Goal: Task Accomplishment & Management: Use online tool/utility

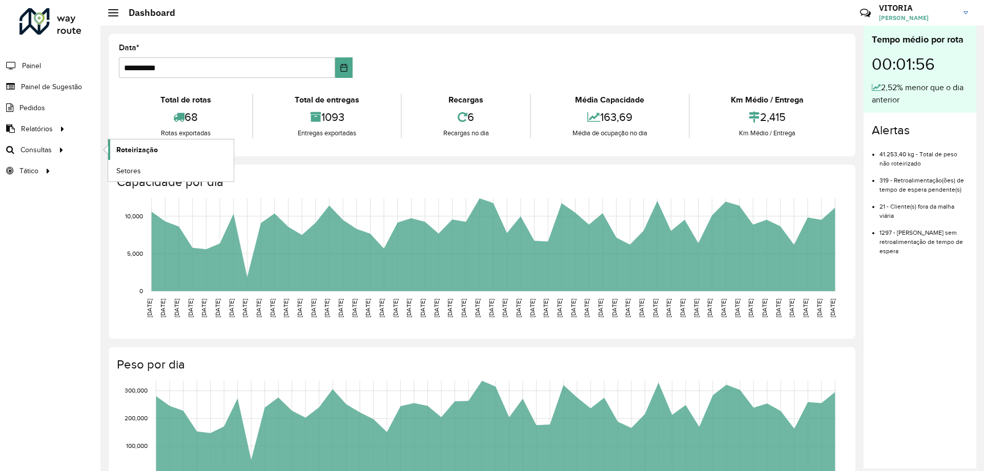
click at [133, 153] on span "Roteirização" at bounding box center [137, 150] width 42 height 11
click at [126, 174] on span "Setores" at bounding box center [128, 171] width 25 height 11
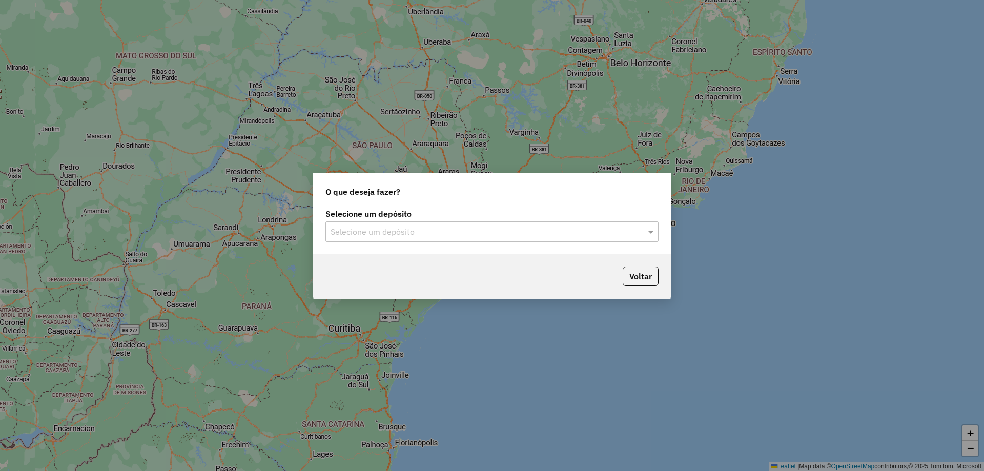
click at [466, 232] on input "text" at bounding box center [482, 232] width 302 height 12
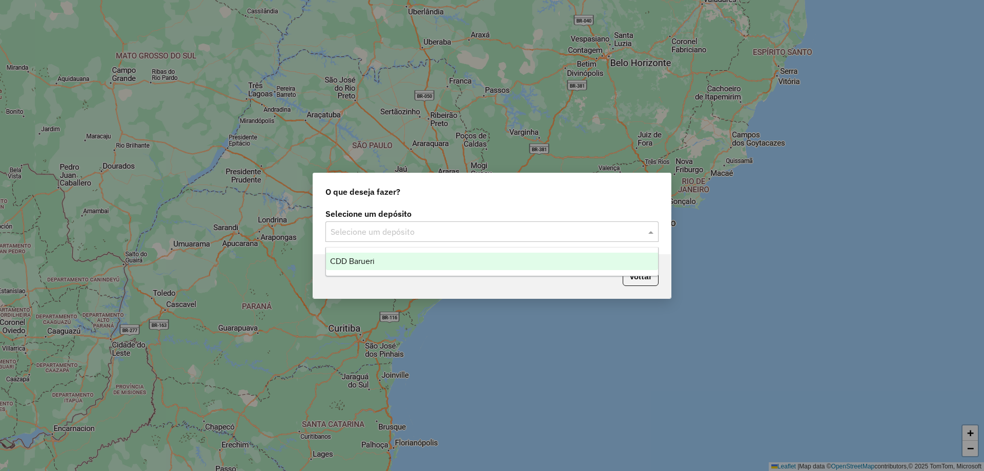
click at [406, 265] on div "CDD Barueri" at bounding box center [492, 261] width 332 height 17
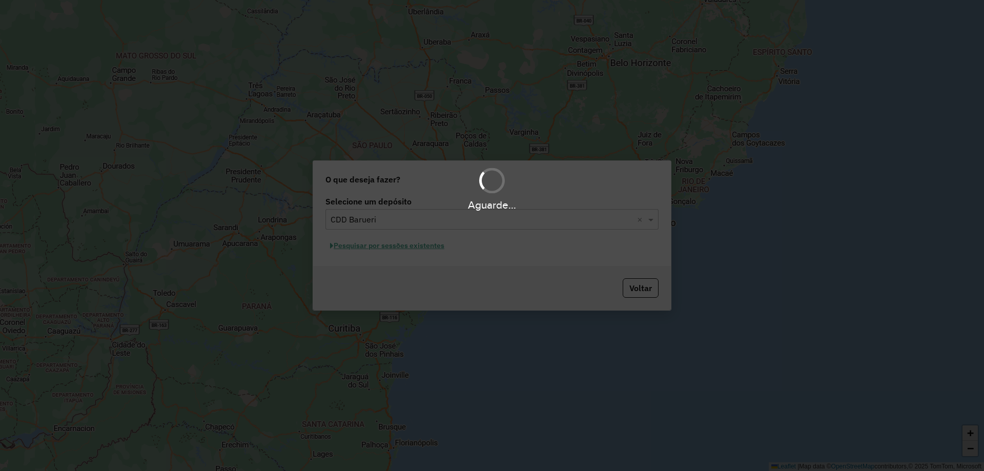
click at [404, 246] on div "Aguarde..." at bounding box center [492, 235] width 984 height 471
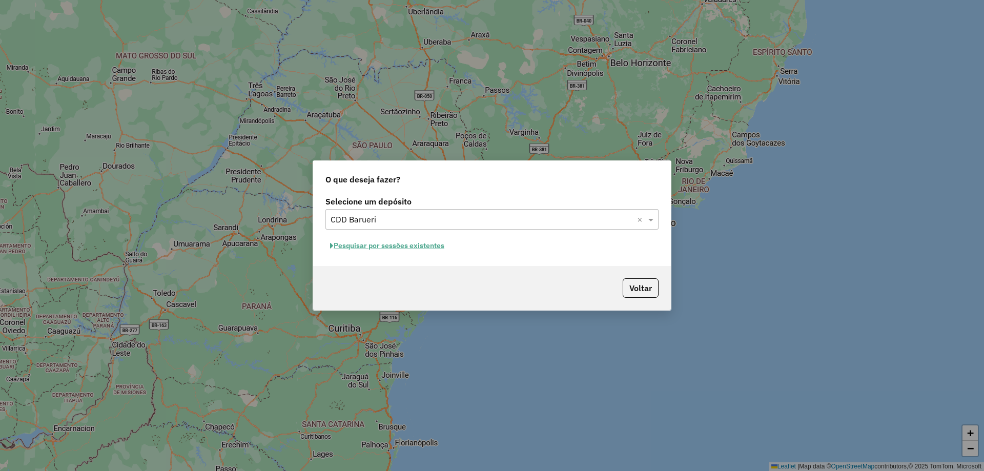
click at [425, 250] on button "Pesquisar por sessões existentes" at bounding box center [387, 246] width 124 height 16
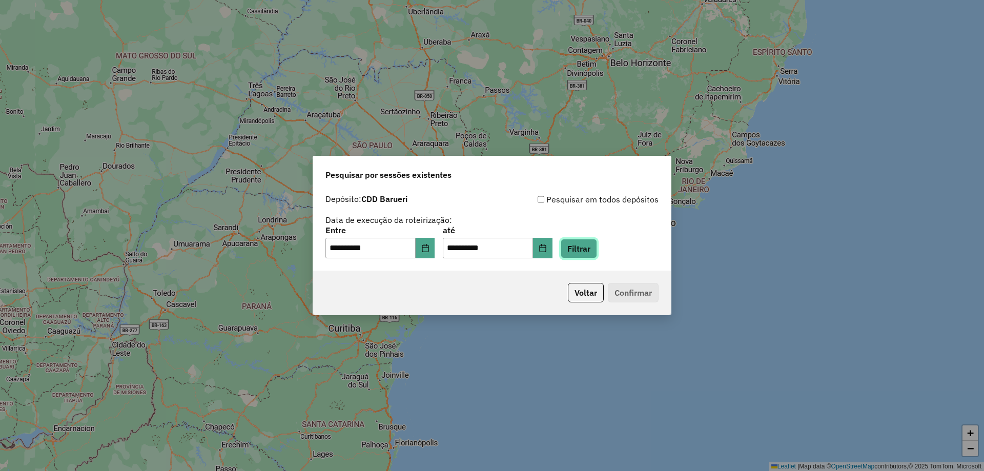
click at [597, 251] on button "Filtrar" at bounding box center [579, 248] width 36 height 19
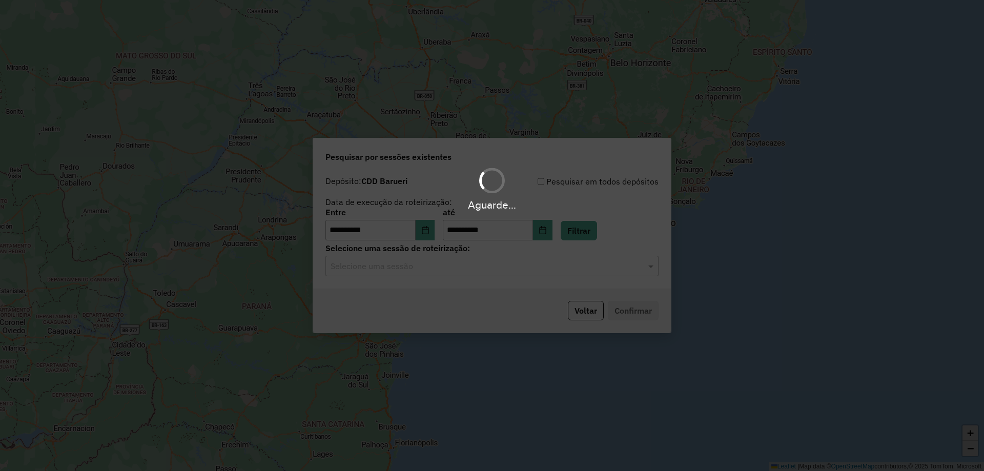
click at [445, 271] on div "Aguarde..." at bounding box center [492, 235] width 984 height 471
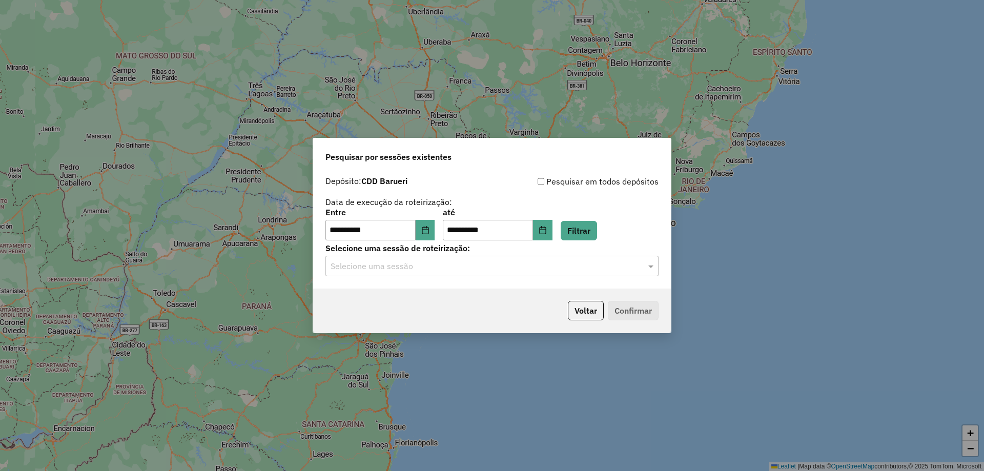
click at [446, 270] on input "text" at bounding box center [482, 266] width 302 height 12
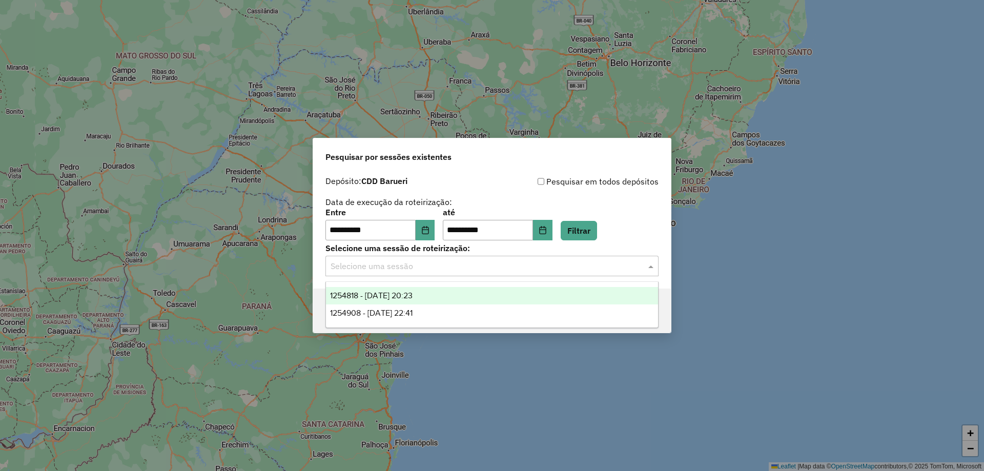
click at [413, 295] on span "1254818 - 28/08/2025 20:23" at bounding box center [371, 295] width 83 height 9
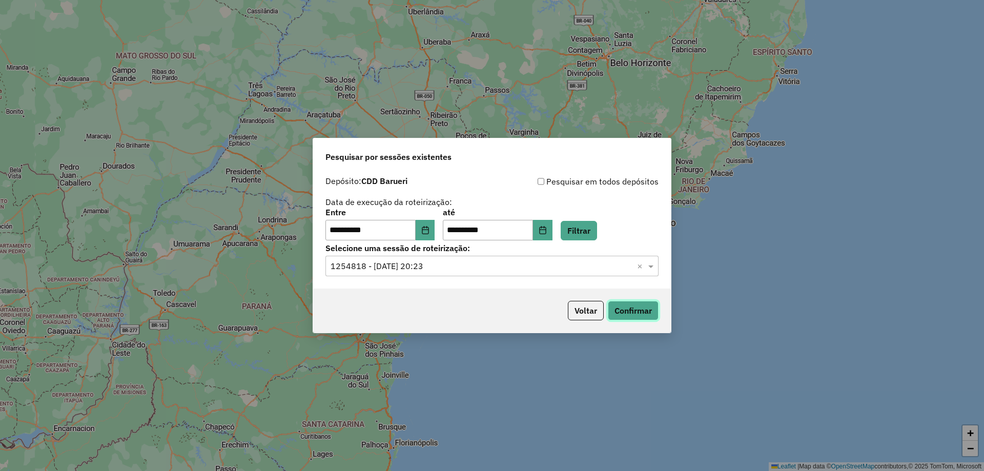
click at [650, 308] on button "Confirmar" at bounding box center [633, 310] width 51 height 19
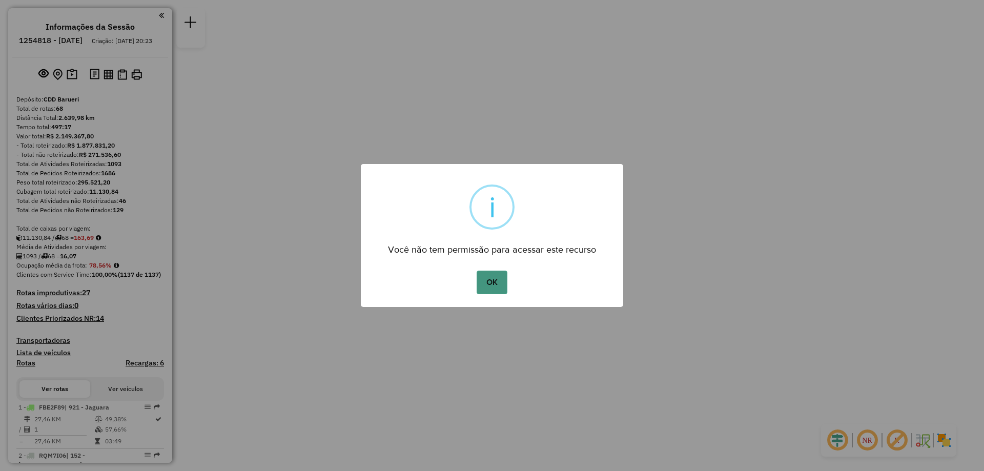
click at [498, 281] on button "OK" at bounding box center [492, 283] width 30 height 24
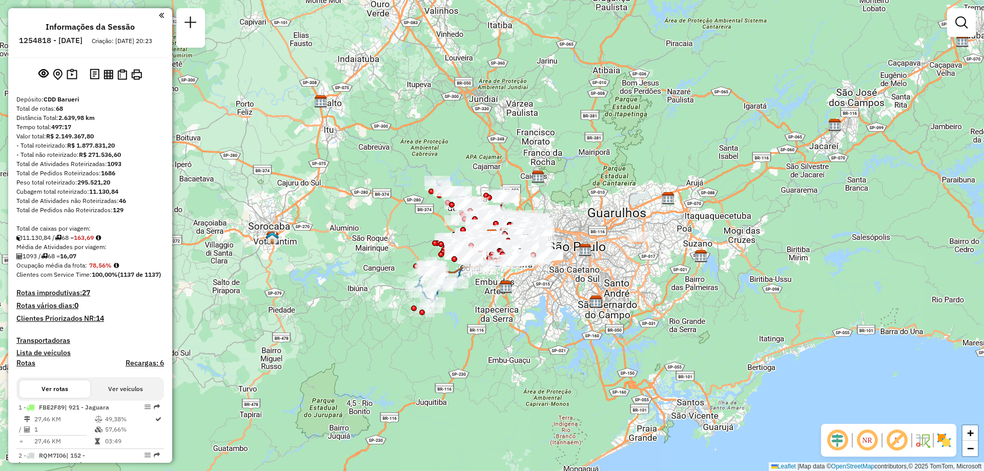
click at [876, 440] on em at bounding box center [867, 440] width 25 height 25
click at [939, 439] on img at bounding box center [944, 440] width 16 height 16
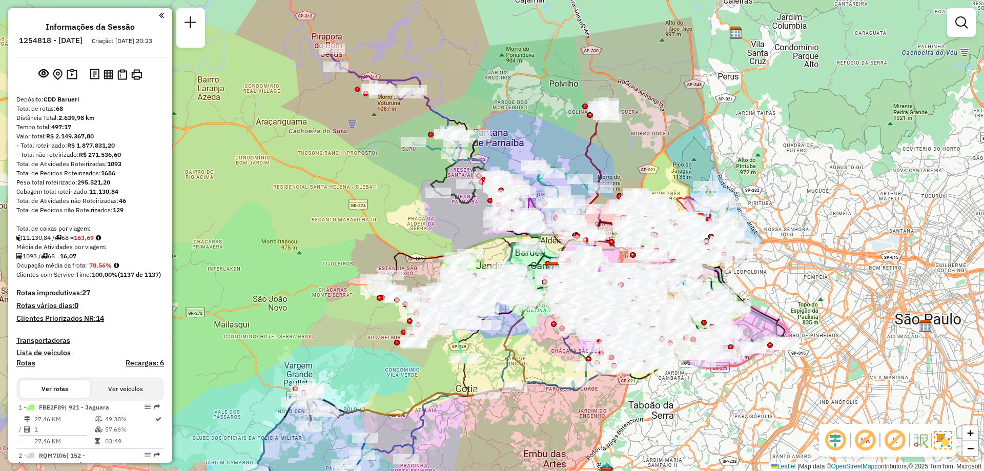
scroll to position [3382, 0]
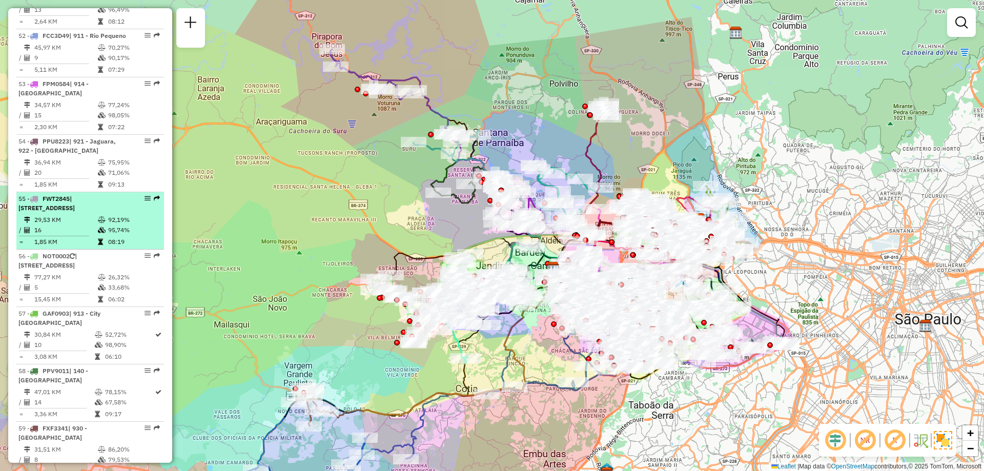
drag, startPoint x: 148, startPoint y: 236, endPoint x: 142, endPoint y: 234, distance: 6.0
select select "**********"
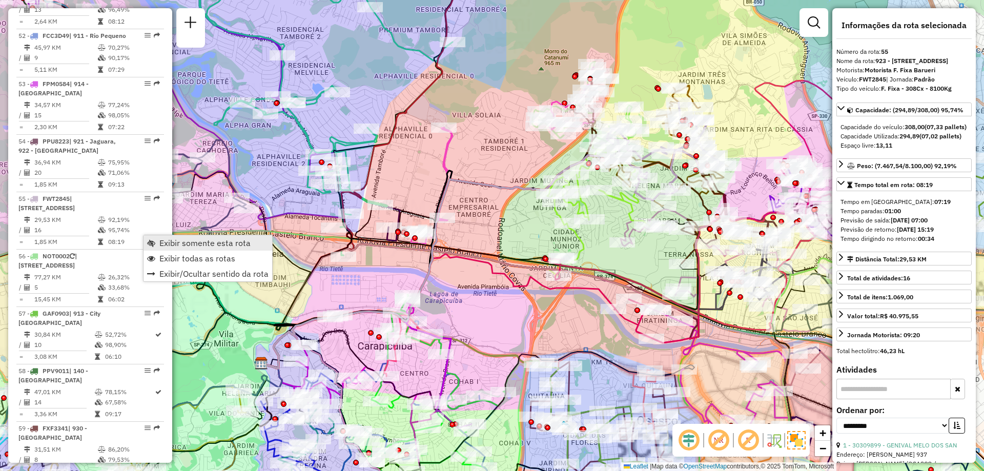
click at [157, 241] on link "Exibir somente esta rota" at bounding box center [207, 242] width 129 height 15
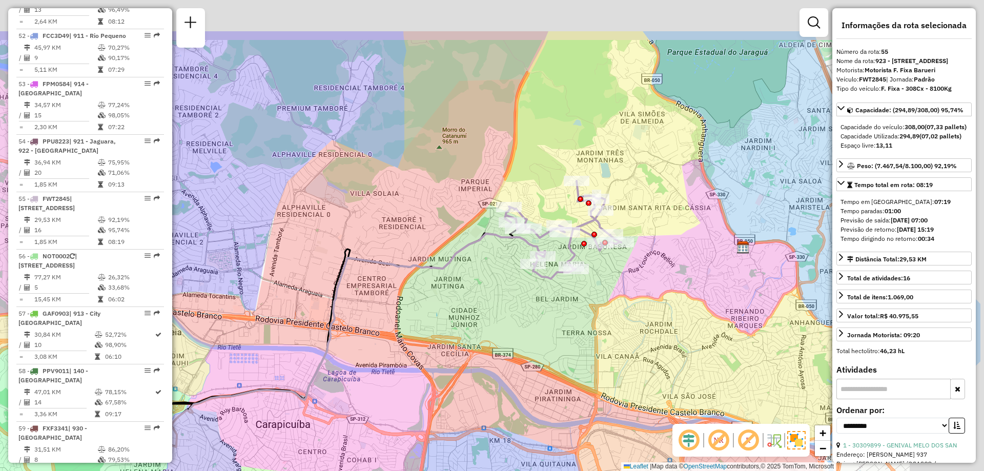
drag, startPoint x: 573, startPoint y: 194, endPoint x: 471, endPoint y: 273, distance: 129.4
click at [471, 273] on div "Janela de atendimento Grade de atendimento Capacidade Transportadoras Veículos …" at bounding box center [492, 235] width 984 height 471
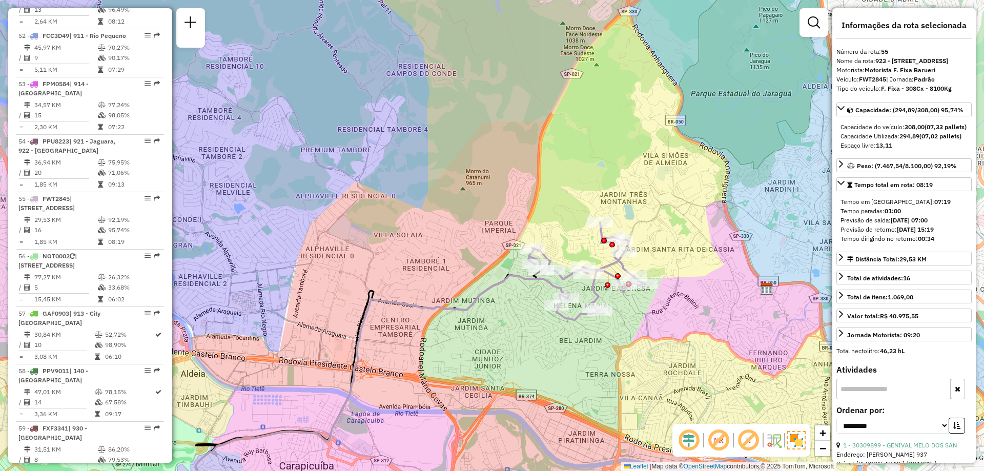
drag, startPoint x: 651, startPoint y: 337, endPoint x: 635, endPoint y: 314, distance: 27.3
click at [635, 314] on div "Janela de atendimento Grade de atendimento Capacidade Transportadoras Veículos …" at bounding box center [492, 235] width 984 height 471
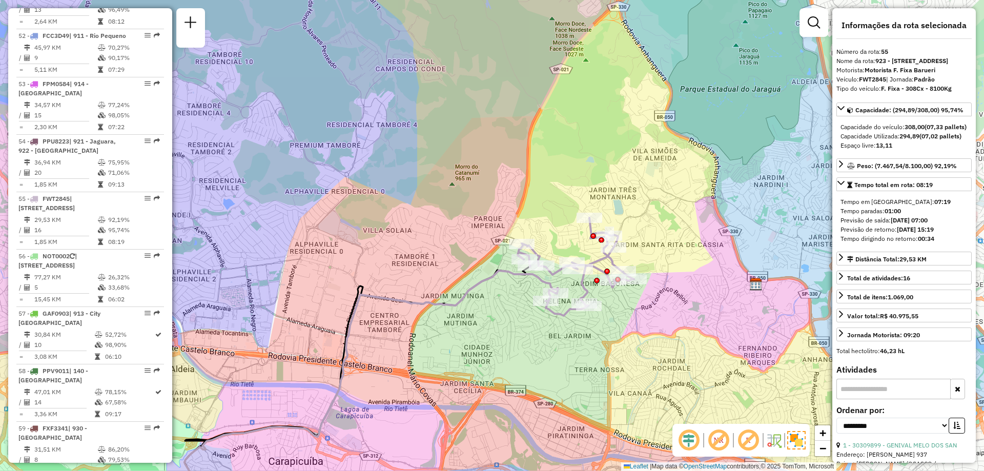
drag, startPoint x: 557, startPoint y: 192, endPoint x: 443, endPoint y: 150, distance: 121.5
click at [448, 151] on div "Rota 55 - Placa FWT2845 30303998 - CN-ADEGA DO EDY Janela de atendimento Grade …" at bounding box center [492, 235] width 984 height 471
